Goal: Information Seeking & Learning: Compare options

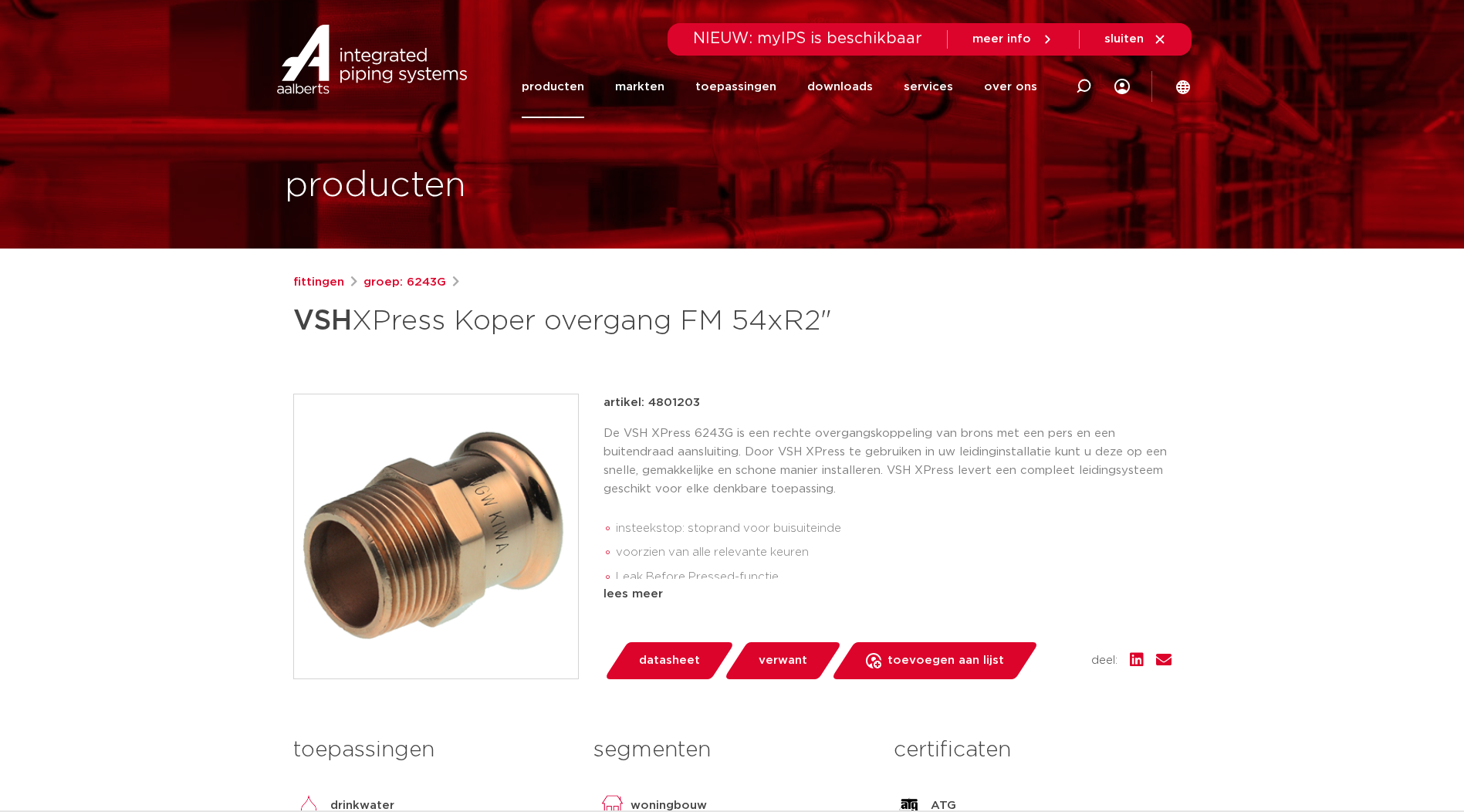
click at [348, 335] on strong "VSH" at bounding box center [323, 321] width 59 height 28
drag, startPoint x: 298, startPoint y: 320, endPoint x: 847, endPoint y: 327, distance: 549.0
click at [847, 327] on h1 "VSH XPress Koper overgang FM 54xR2"" at bounding box center [583, 321] width 580 height 47
copy h1 "VSH XPress Koper overgang FM 54xR2""
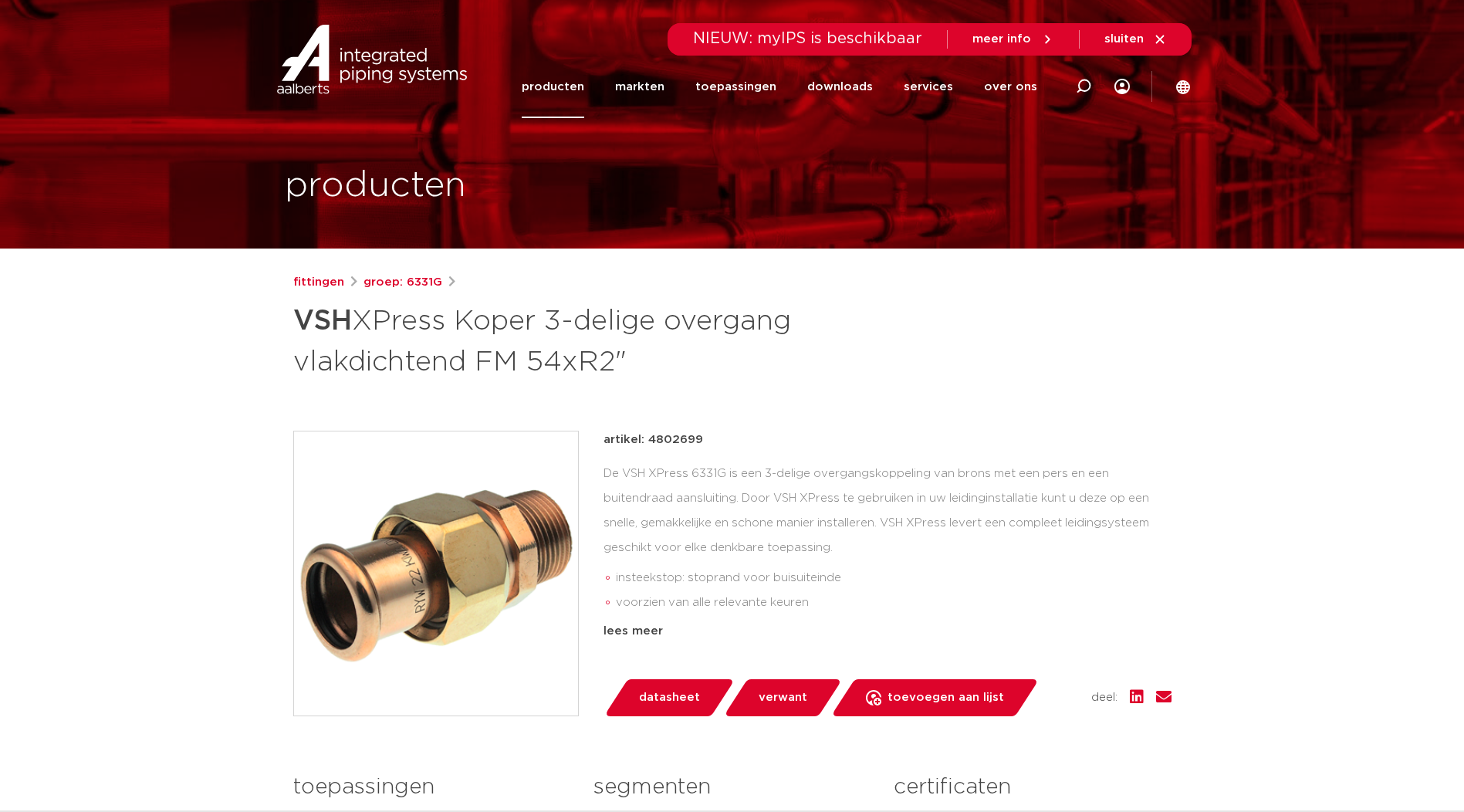
drag, startPoint x: 295, startPoint y: 322, endPoint x: 655, endPoint y: 369, distance: 363.1
click at [655, 369] on h1 "VSH XPress Koper 3-delige overgang vlakdichtend FM 54xR2"" at bounding box center [583, 340] width 580 height 84
copy h1 "VSH XPress Koper 3-delige overgang vlakdichtend FM 54xR2""
